Goal: Transaction & Acquisition: Purchase product/service

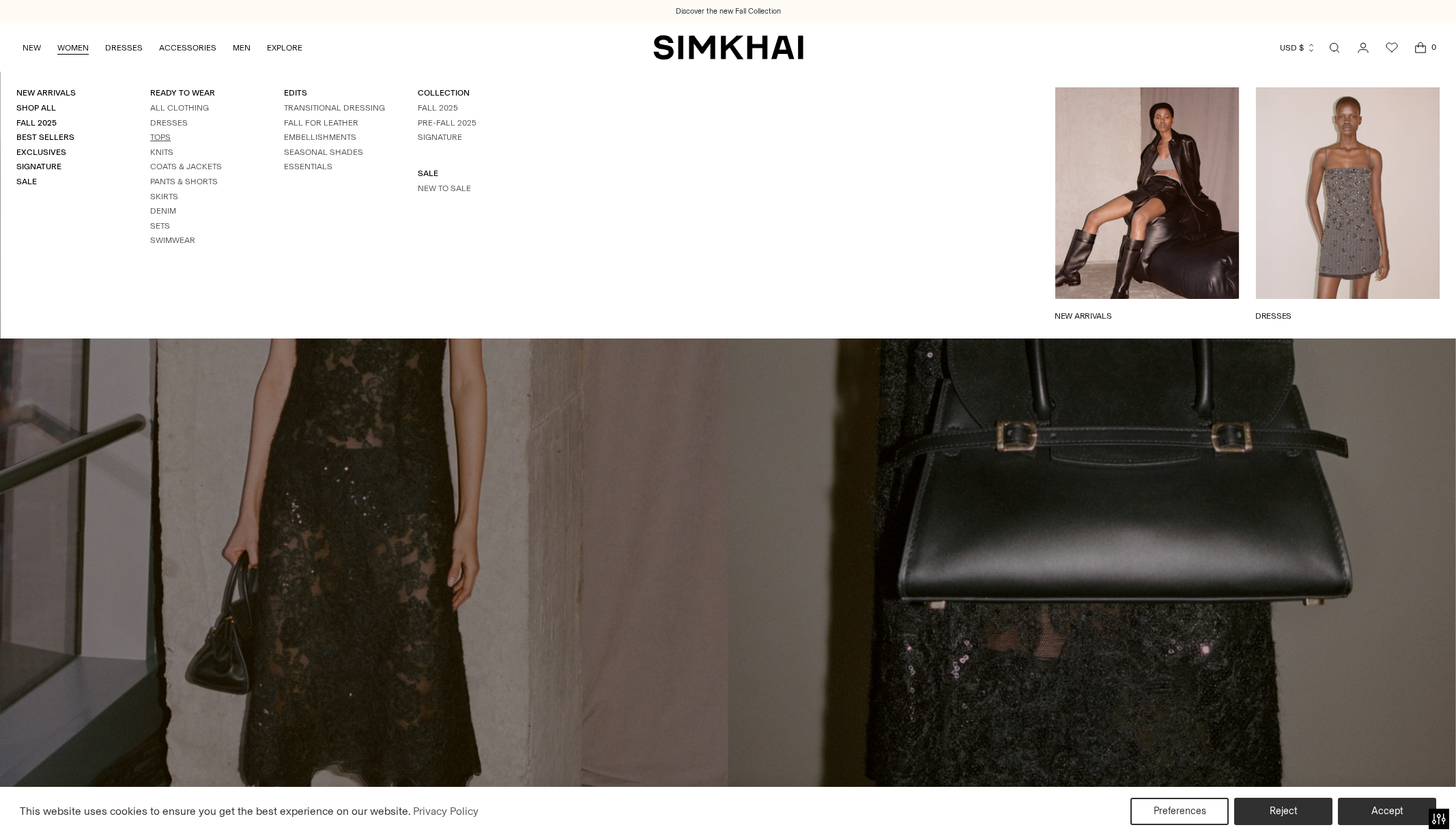
click at [157, 135] on link "Tops" at bounding box center [160, 137] width 20 height 10
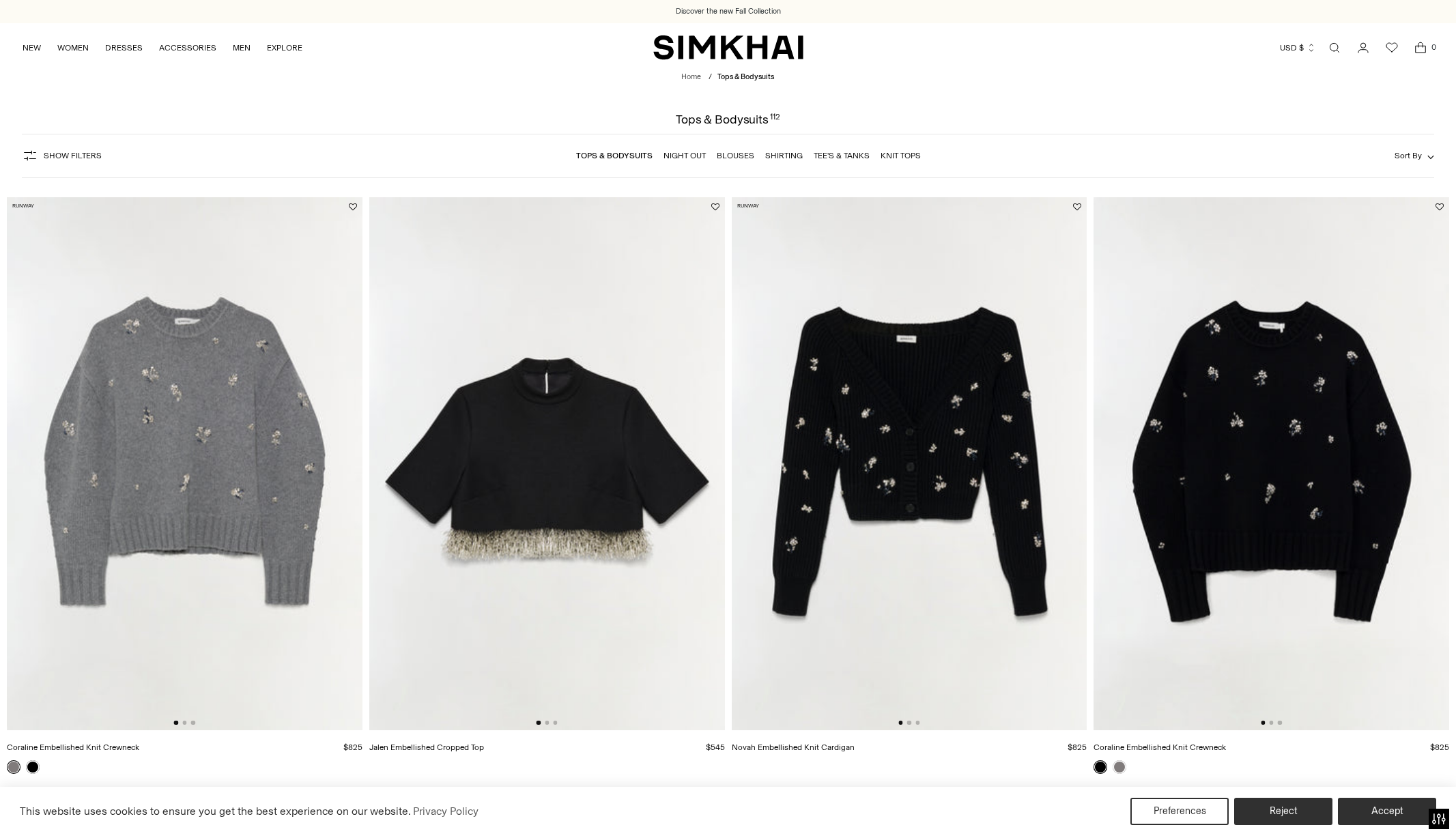
click at [736, 158] on link "Blouses" at bounding box center [735, 155] width 37 height 10
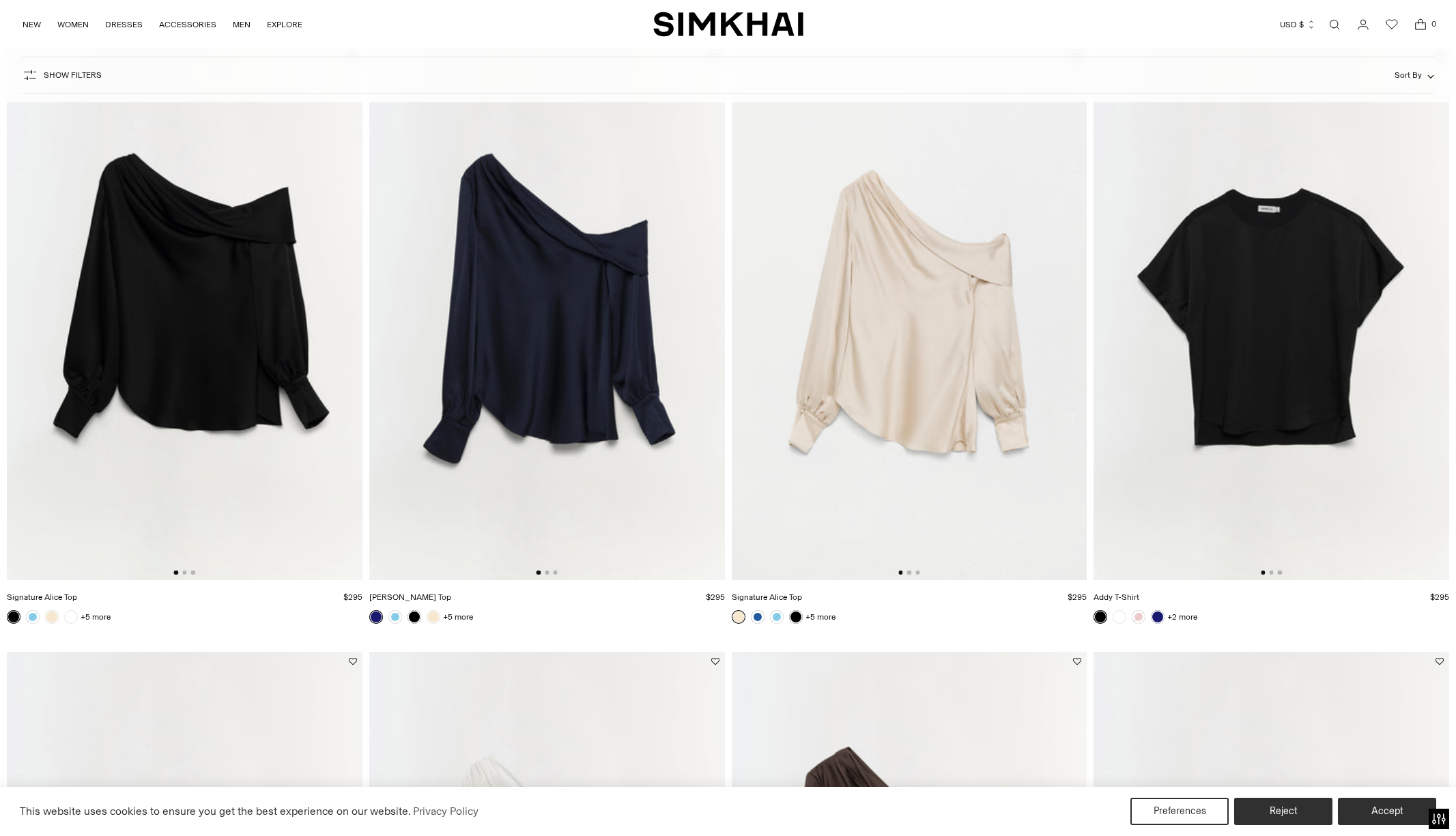
scroll to position [200, 0]
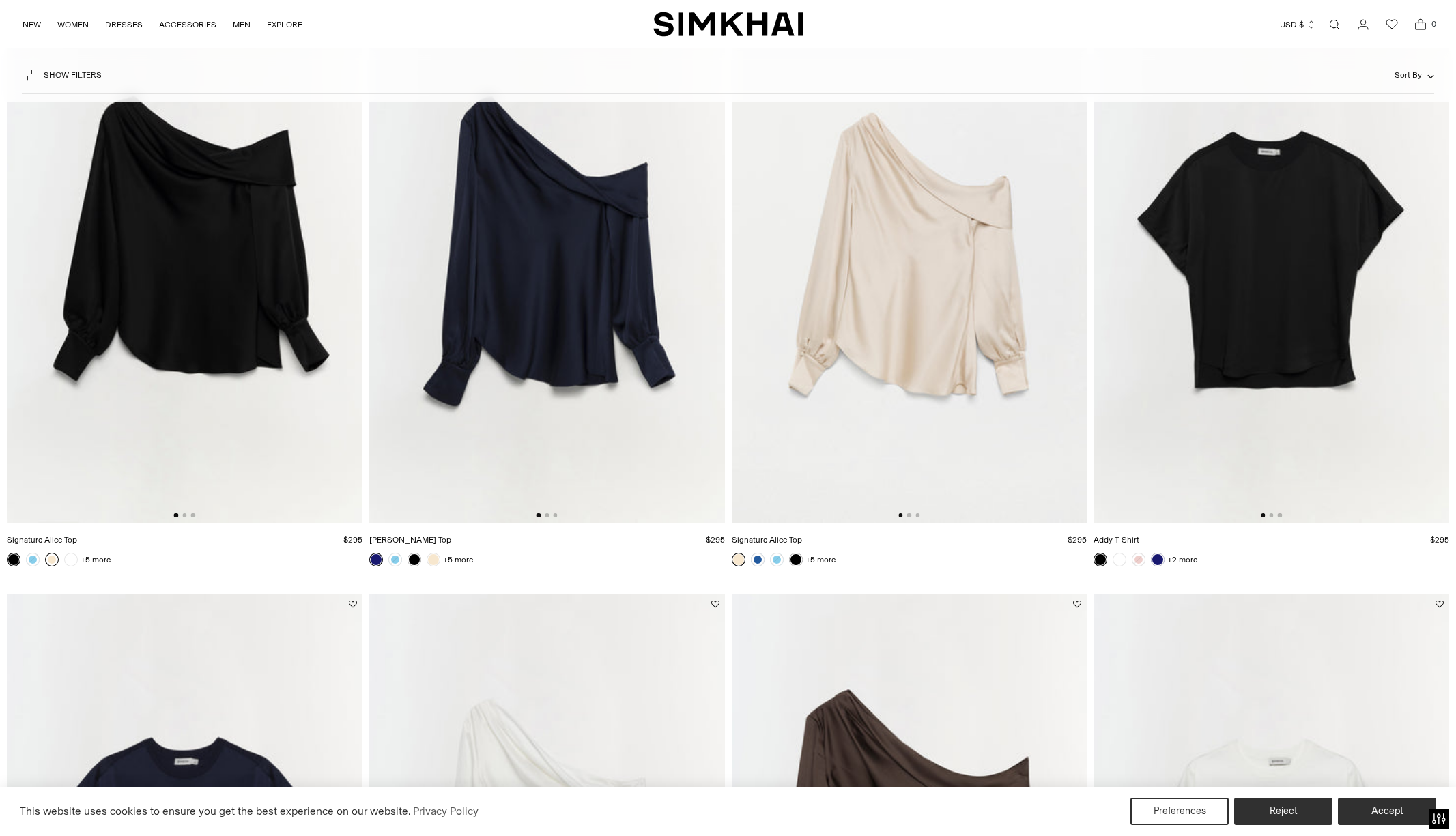
click at [48, 561] on link at bounding box center [52, 560] width 13 height 13
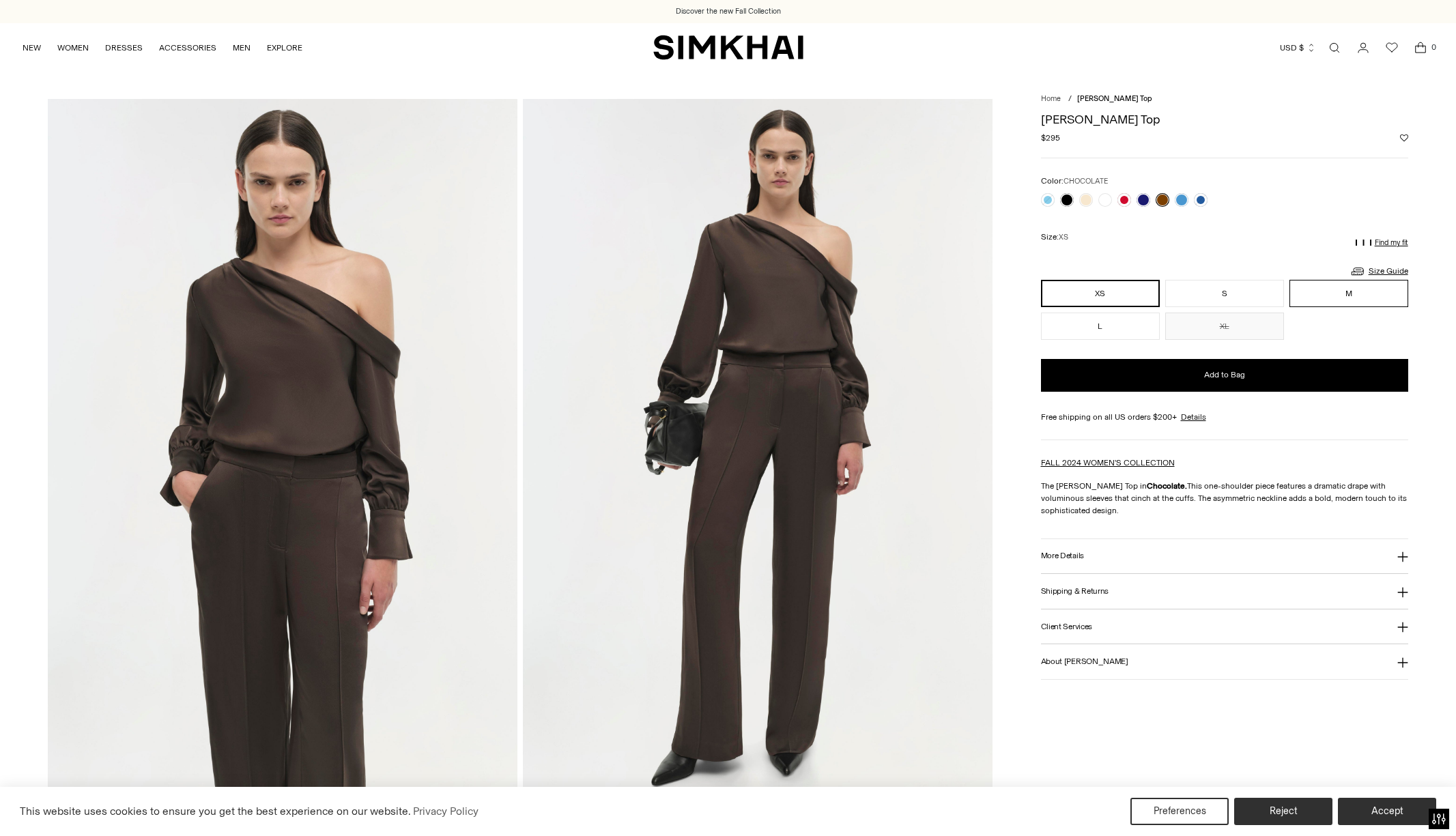
click at [1351, 297] on button "M" at bounding box center [1348, 293] width 119 height 28
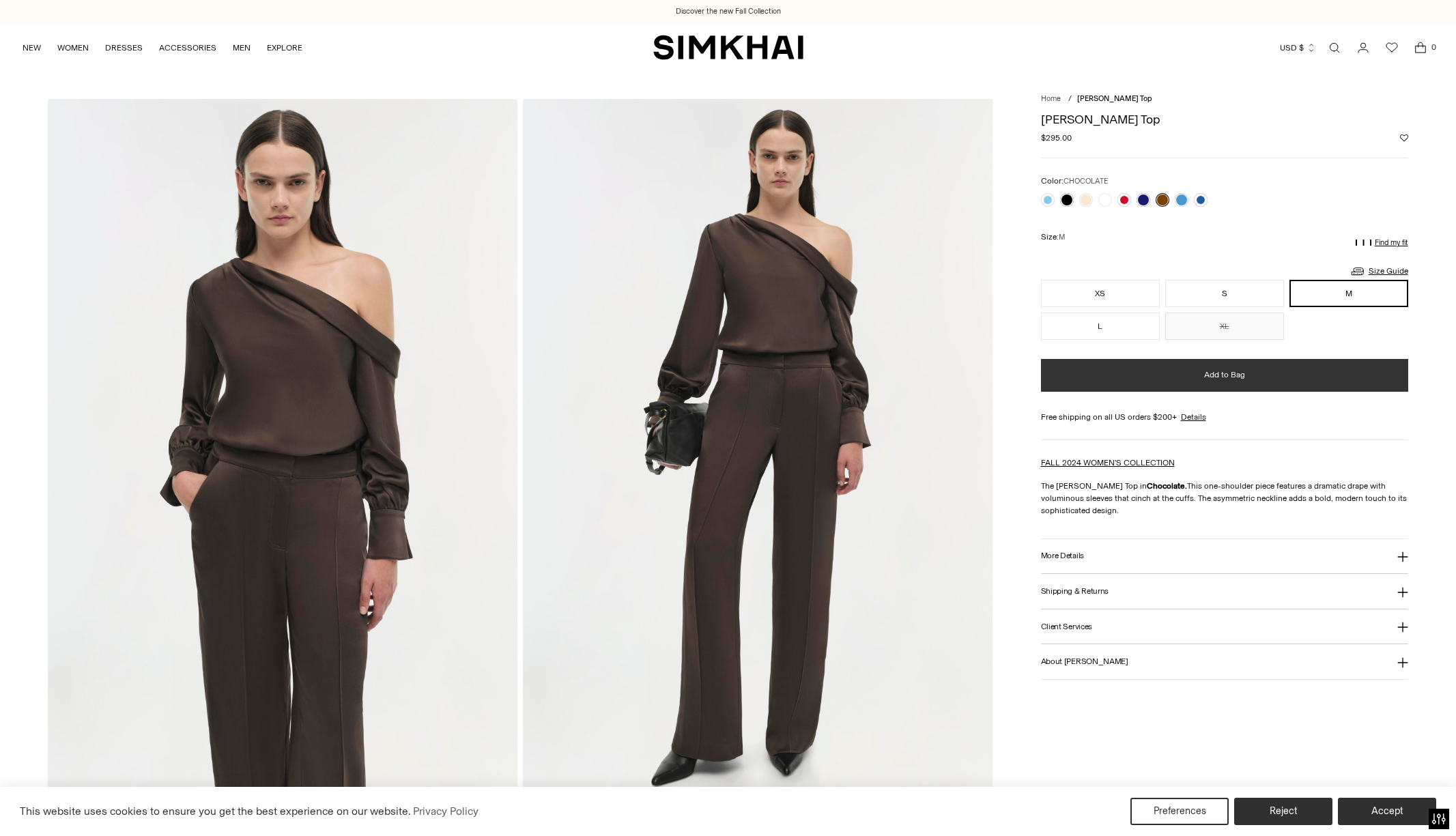
click at [1242, 380] on span "Add to Bag" at bounding box center [1224, 375] width 41 height 12
